Goal: Information Seeking & Learning: Understand process/instructions

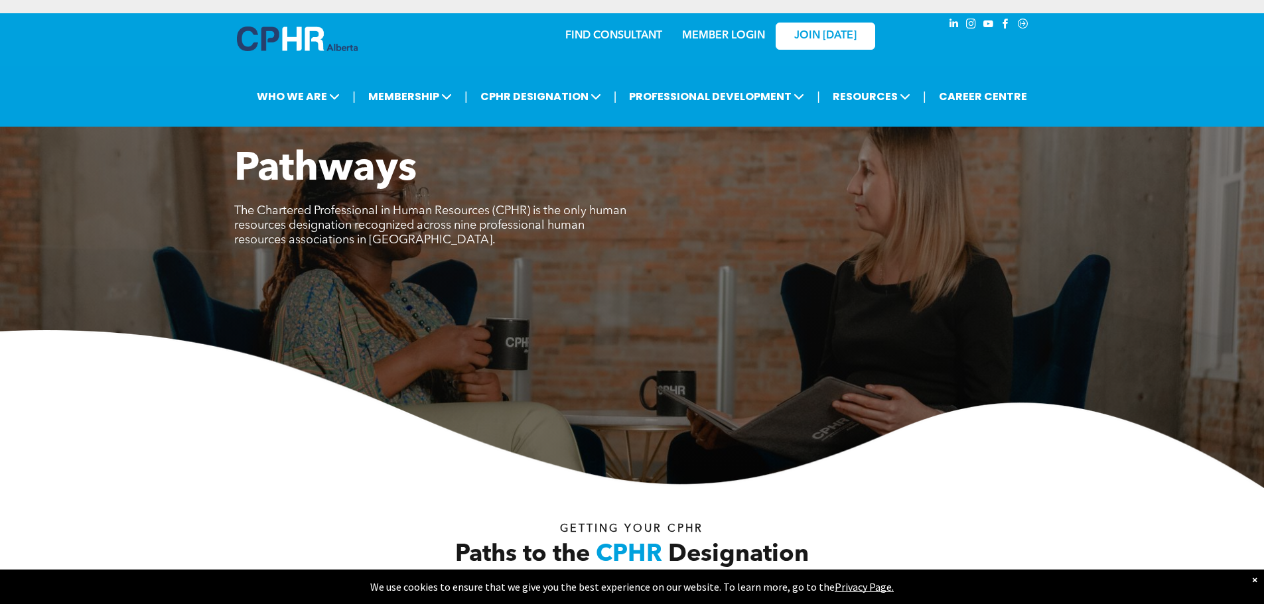
click at [910, 314] on div "Pathways The Chartered Professional in Human Resources (CPHR) is the only human…" at bounding box center [632, 317] width 1264 height 342
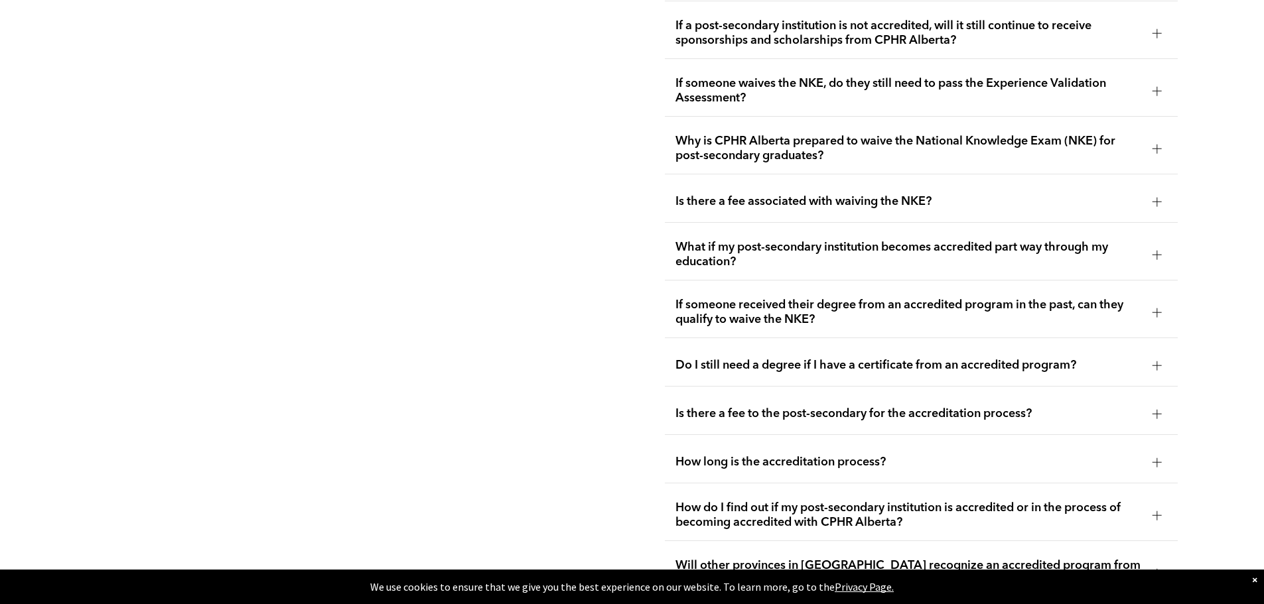
scroll to position [2653, 0]
click at [867, 454] on span "How long is the accreditation process?" at bounding box center [908, 461] width 466 height 15
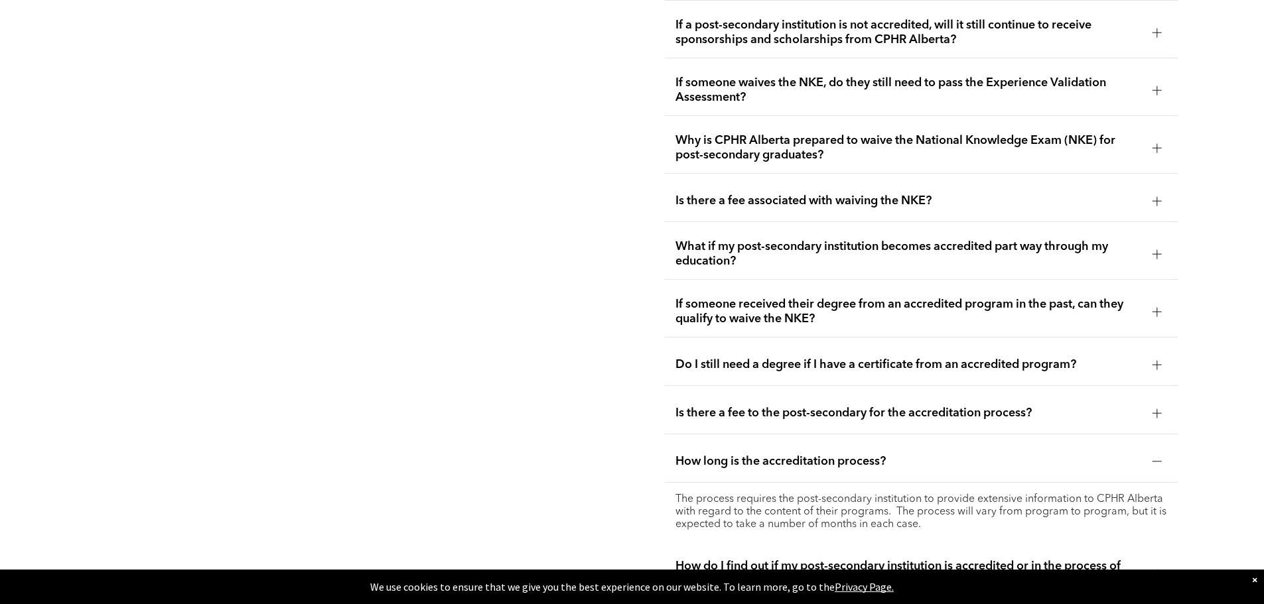
click at [947, 454] on span "How long is the accreditation process?" at bounding box center [908, 461] width 466 height 15
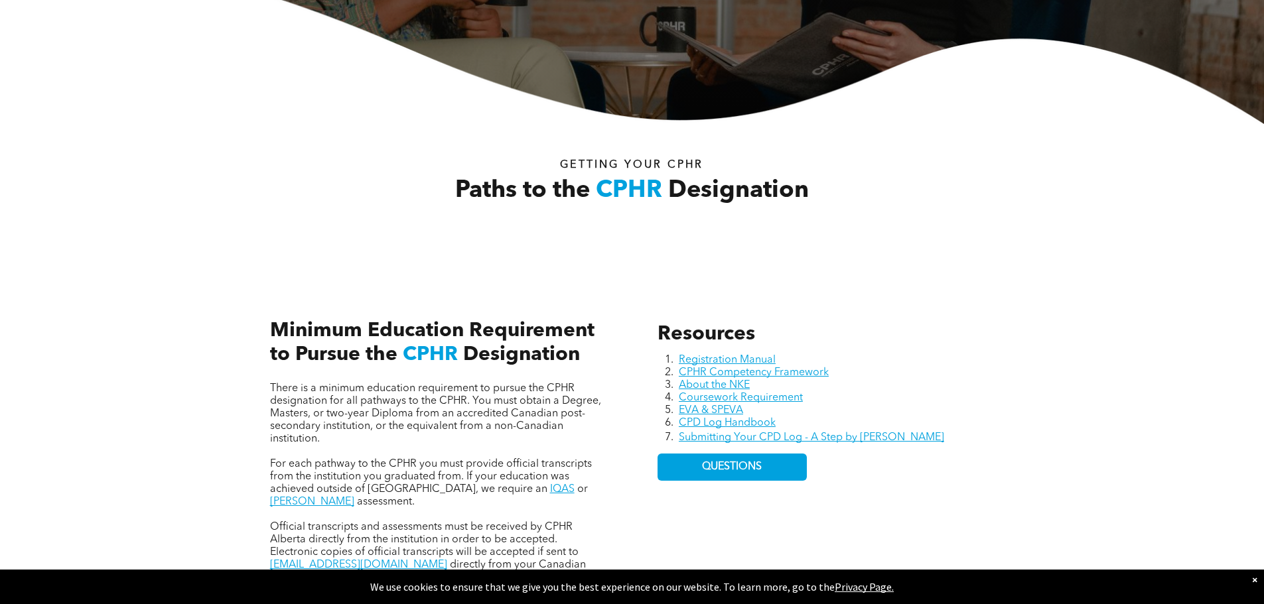
scroll to position [521, 0]
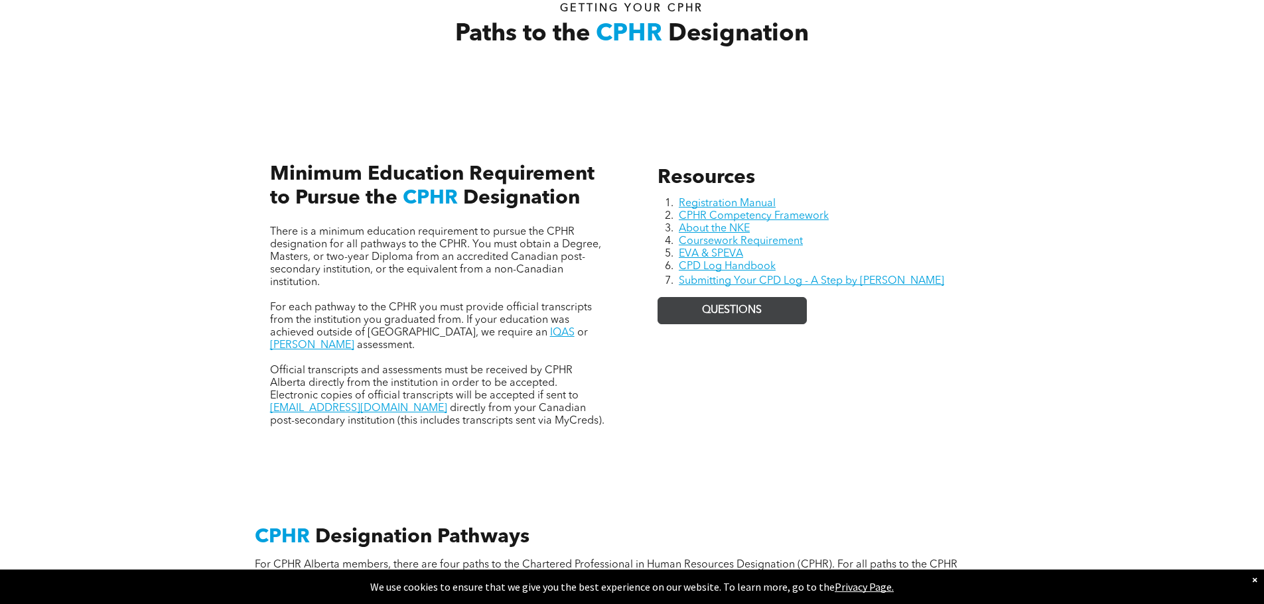
click at [755, 316] on span "QUESTIONS" at bounding box center [732, 310] width 60 height 13
drag, startPoint x: 1226, startPoint y: 0, endPoint x: 984, endPoint y: 54, distance: 248.1
click at [984, 54] on div "Paths to the CPHR Designation Getting your Cphr" at bounding box center [632, 34] width 746 height 82
click at [751, 200] on link "Registration Manual" at bounding box center [727, 203] width 97 height 11
click at [858, 151] on div "Resources Registration Manual CPHR Competency Framework About the NKE Coursewor…" at bounding box center [632, 281] width 796 height 363
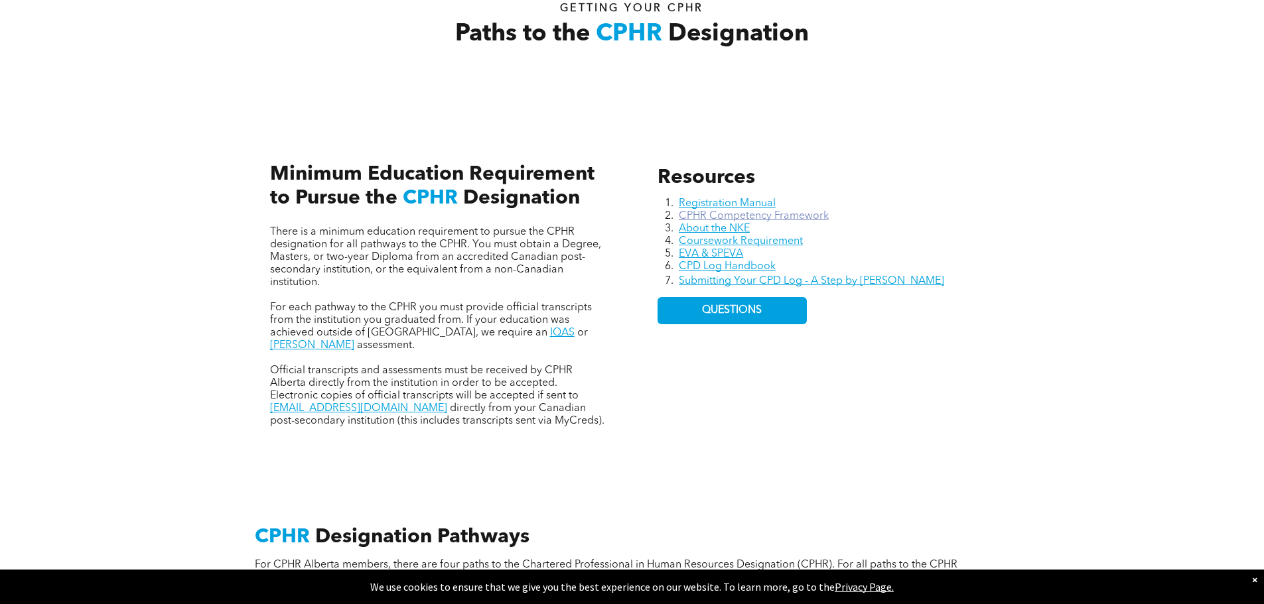
click at [798, 216] on link "CPHR Competency Framework" at bounding box center [754, 216] width 150 height 11
click at [1167, 265] on div "Resources Registration Manual CPHR Competency Framework About the NKE Coursewor…" at bounding box center [632, 281] width 1264 height 363
click at [714, 251] on link "EVA & SPEVA" at bounding box center [711, 254] width 64 height 11
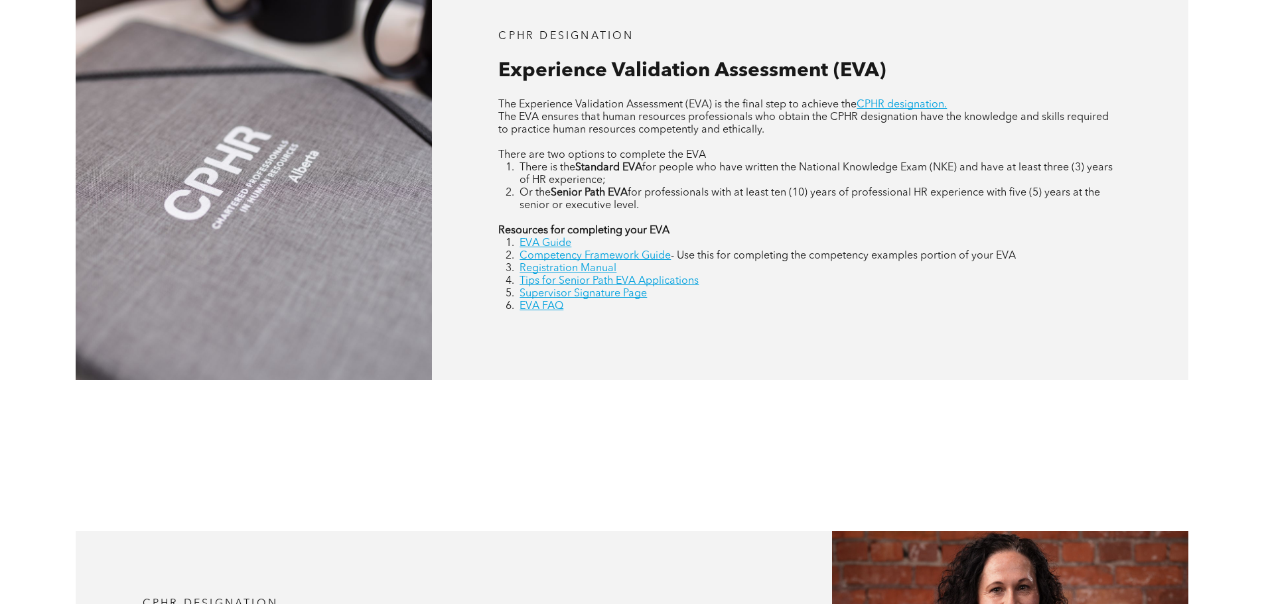
scroll to position [663, 0]
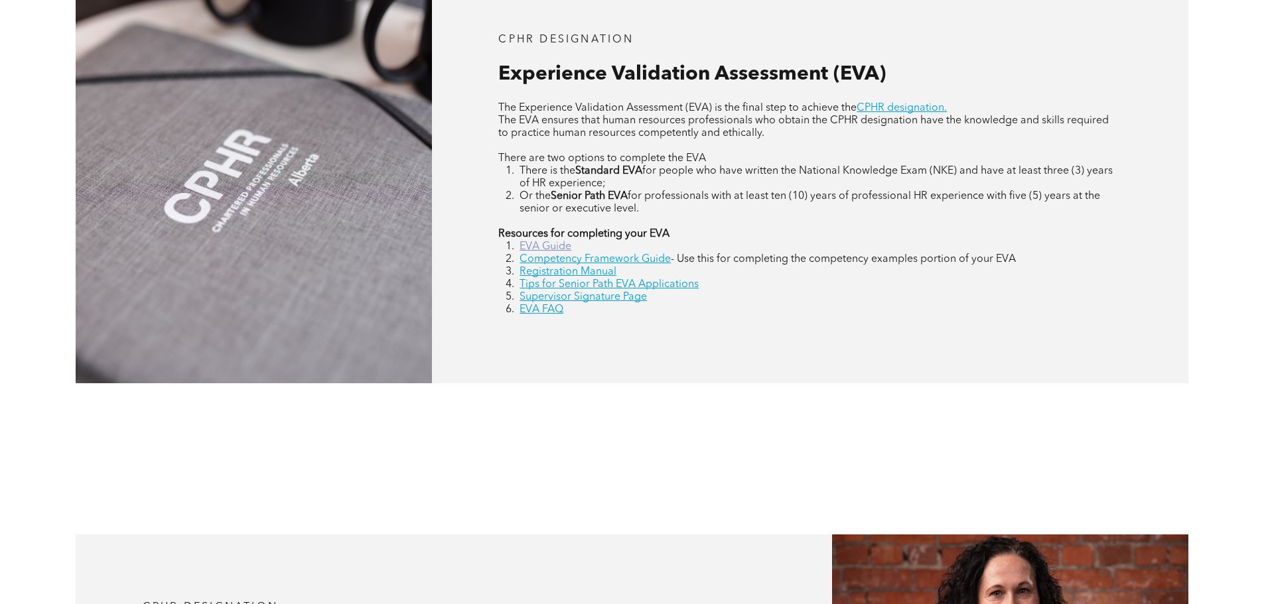
click at [549, 242] on link "EVA Guide" at bounding box center [545, 246] width 52 height 11
drag, startPoint x: 720, startPoint y: 415, endPoint x: 702, endPoint y: 385, distance: 35.4
click at [720, 416] on div "CPHR DESIGNATION Experience Validation Assessment (EVA) The Experience Validati…" at bounding box center [632, 175] width 1264 height 568
click at [634, 263] on link "Competency Framework Guide" at bounding box center [594, 259] width 151 height 11
click at [594, 277] on link "Registration Manual" at bounding box center [567, 272] width 97 height 11
